Goal: Find specific page/section: Find specific page/section

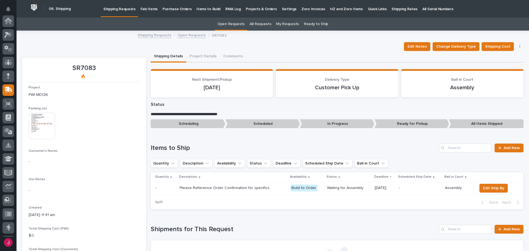
scroll to position [69, 0]
click at [147, 7] on p "Fab Items" at bounding box center [148, 6] width 17 height 12
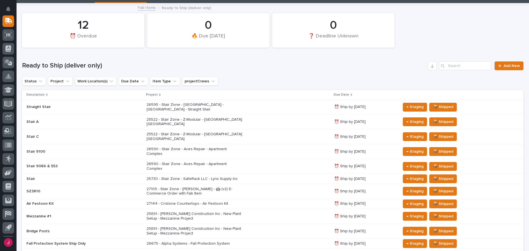
scroll to position [55, 0]
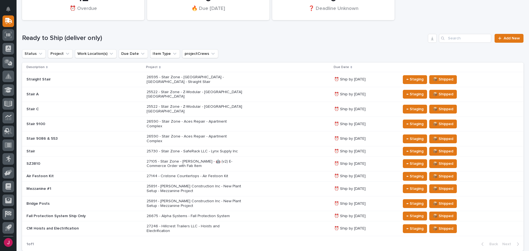
click at [84, 226] on p "CM Hoists and Electrification" at bounding box center [74, 228] width 96 height 5
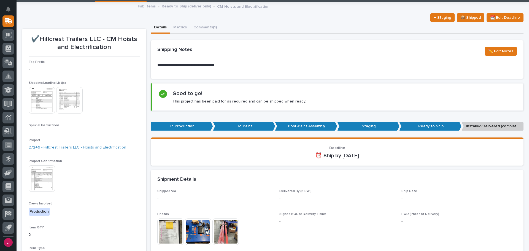
scroll to position [83, 0]
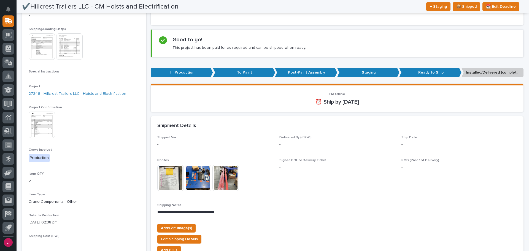
click at [231, 179] on img at bounding box center [225, 178] width 26 height 26
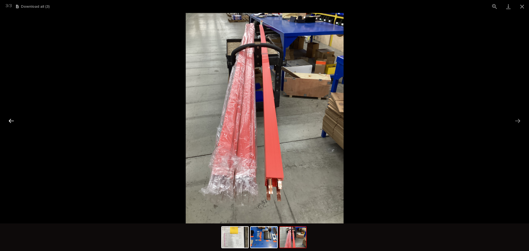
click at [14, 121] on button "Previous slide" at bounding box center [12, 120] width 12 height 11
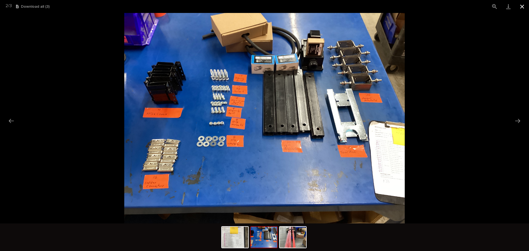
click at [524, 6] on button "Close gallery" at bounding box center [522, 6] width 14 height 13
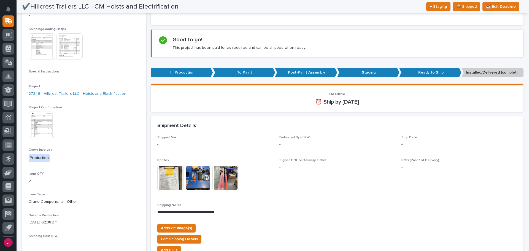
click at [41, 46] on img at bounding box center [42, 46] width 26 height 26
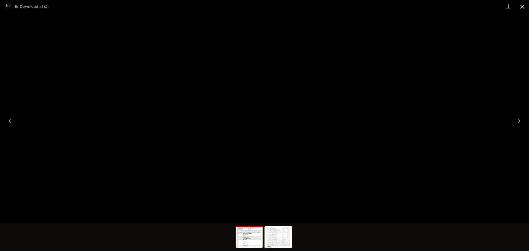
click at [526, 7] on button "Close gallery" at bounding box center [522, 6] width 14 height 13
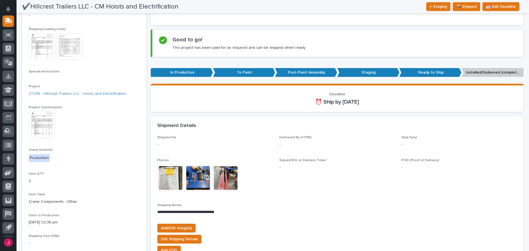
click at [76, 52] on img at bounding box center [69, 46] width 26 height 26
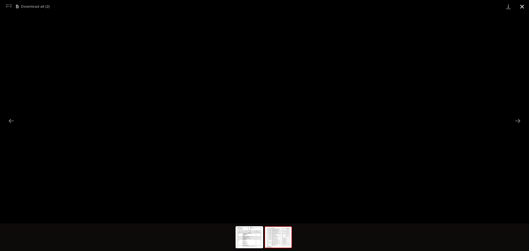
click at [523, 9] on button "Close gallery" at bounding box center [522, 6] width 14 height 13
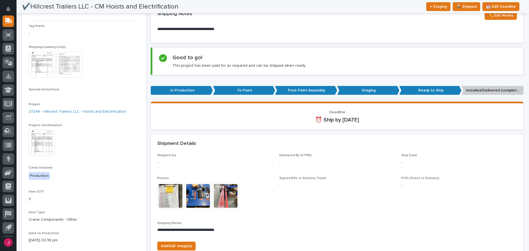
scroll to position [0, 0]
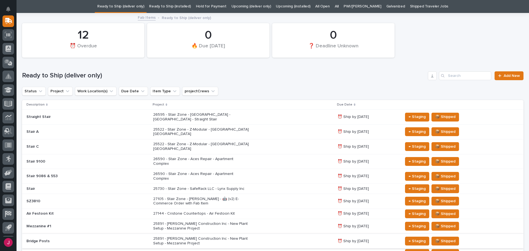
scroll to position [45, 0]
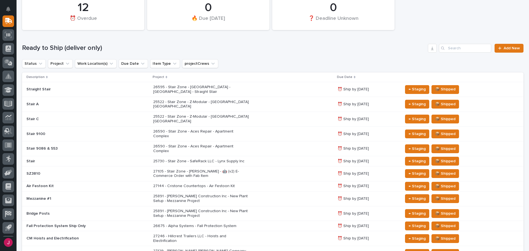
click at [243, 41] on div "Ready to Ship (deliver only) Add New" at bounding box center [272, 46] width 501 height 26
click at [199, 159] on p "25730 - Stair Zone - SafeRack LLC - Lynx Supply Inc" at bounding box center [201, 161] width 96 height 5
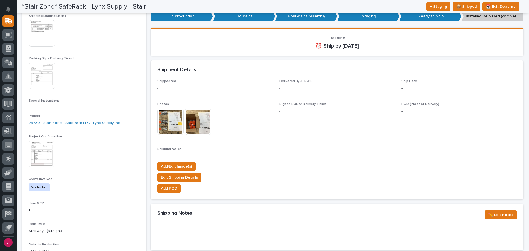
scroll to position [83, 0]
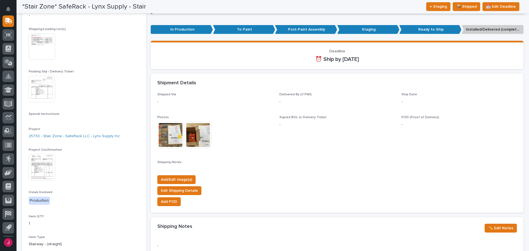
click at [42, 51] on img at bounding box center [42, 46] width 26 height 26
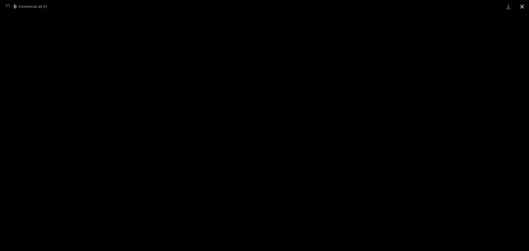
click at [524, 2] on button "Close gallery" at bounding box center [522, 6] width 14 height 13
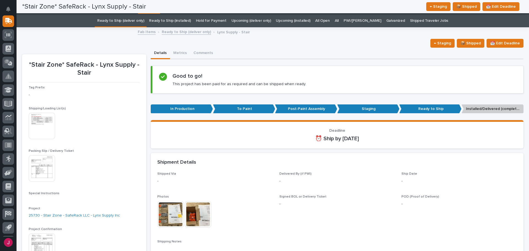
scroll to position [0, 0]
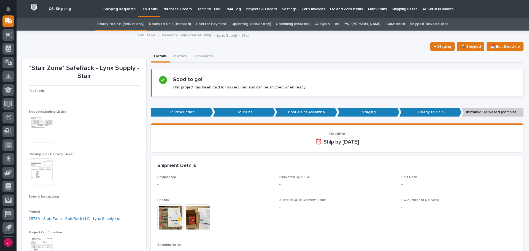
click at [338, 24] on link "All" at bounding box center [337, 24] width 4 height 13
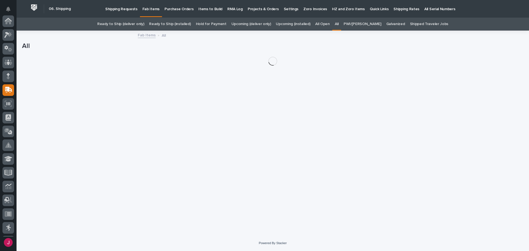
scroll to position [69, 0]
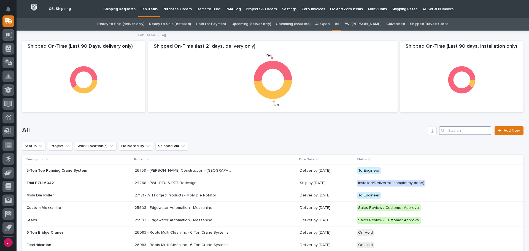
click at [445, 131] on input "Search" at bounding box center [465, 130] width 52 height 9
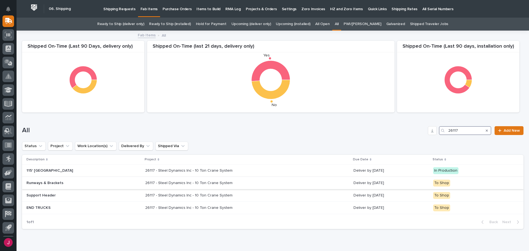
type input "26117"
click at [161, 182] on p "26117 - Steel Dynamics Inc - 10 Ton Crane System" at bounding box center [189, 183] width 88 height 6
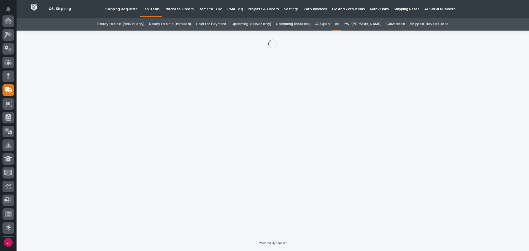
scroll to position [69, 0]
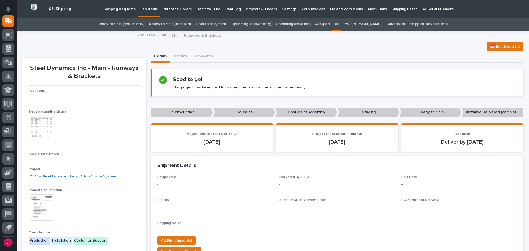
click at [46, 134] on img at bounding box center [42, 129] width 26 height 26
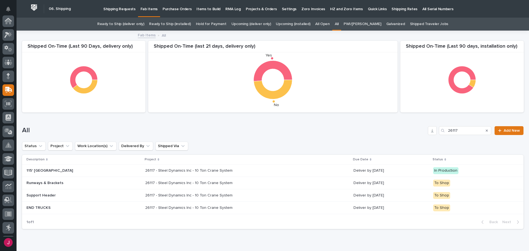
scroll to position [69, 0]
click at [183, 170] on p "26117 - Steel Dynamics Inc - 10 Ton Crane System" at bounding box center [189, 170] width 88 height 6
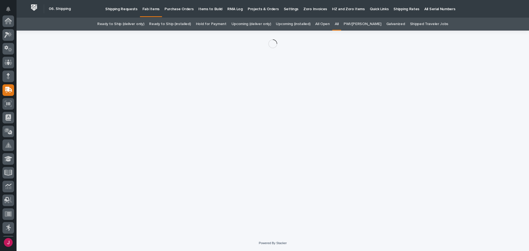
scroll to position [69, 0]
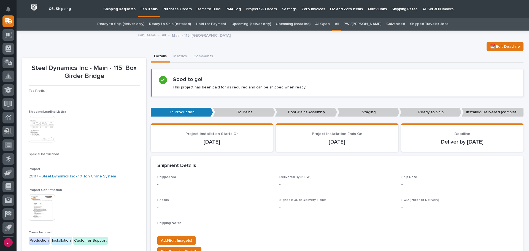
click at [43, 132] on img at bounding box center [42, 129] width 26 height 26
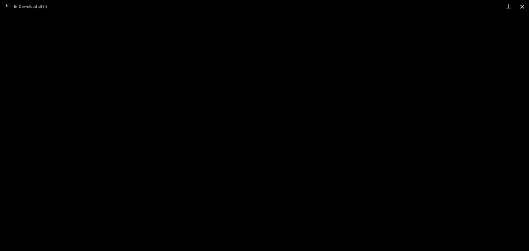
click at [522, 7] on button "Close gallery" at bounding box center [522, 6] width 14 height 13
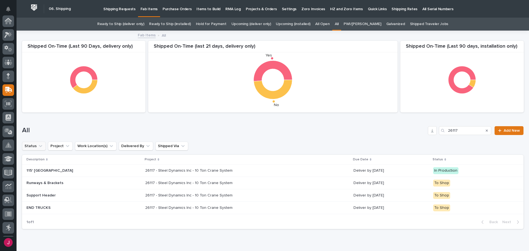
scroll to position [69, 0]
click at [155, 195] on p "26117 - Steel Dynamics Inc - 10 Ton Crane System" at bounding box center [189, 195] width 88 height 6
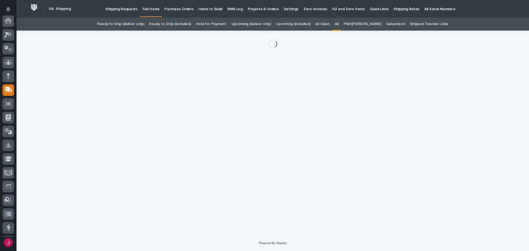
scroll to position [69, 0]
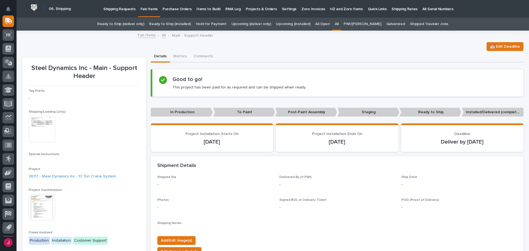
click at [44, 129] on img at bounding box center [42, 129] width 26 height 26
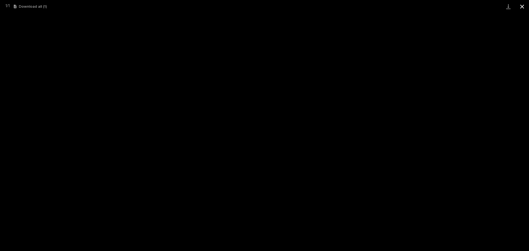
click at [521, 7] on button "Close gallery" at bounding box center [522, 6] width 14 height 13
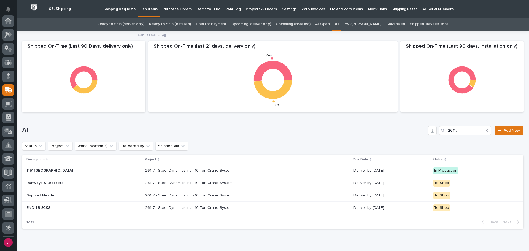
scroll to position [69, 0]
click at [167, 207] on p "26117 - Steel Dynamics Inc - 10 Ton Crane System" at bounding box center [189, 207] width 88 height 6
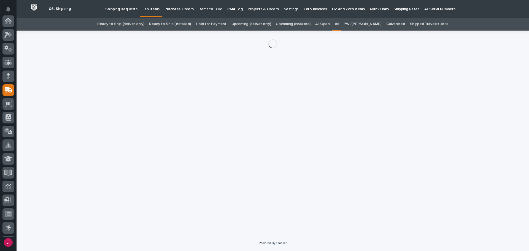
scroll to position [69, 0]
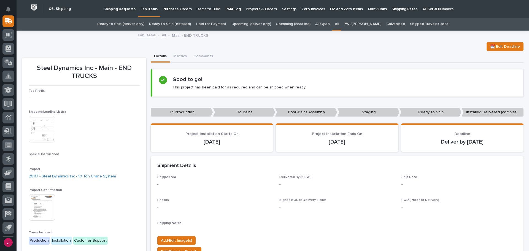
click at [42, 133] on img at bounding box center [42, 129] width 26 height 26
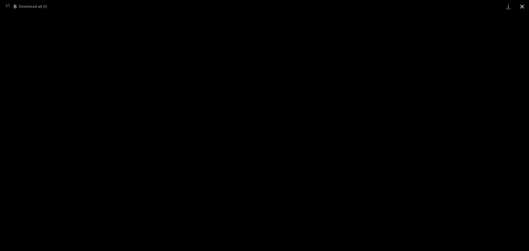
click at [521, 9] on button "Close gallery" at bounding box center [522, 6] width 14 height 13
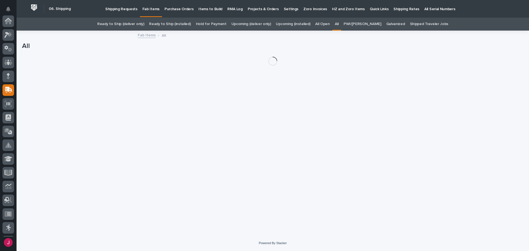
scroll to position [69, 0]
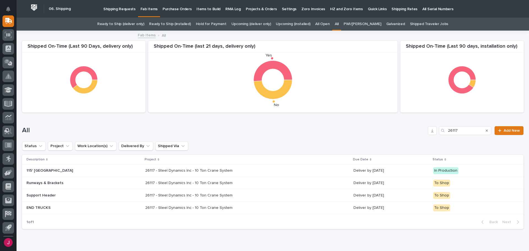
click at [120, 10] on p "Shipping Requests" at bounding box center [119, 6] width 32 height 12
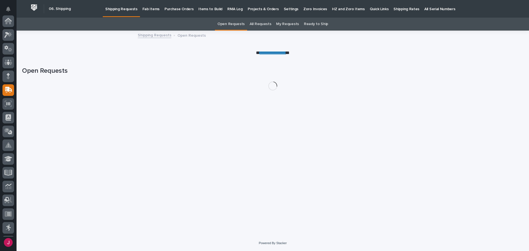
scroll to position [69, 0]
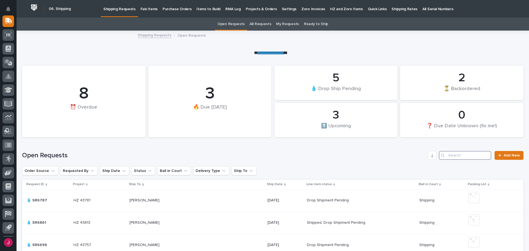
click at [444, 155] on input "Search" at bounding box center [465, 155] width 52 height 9
type input "md"
